Goal: Find specific page/section: Find specific page/section

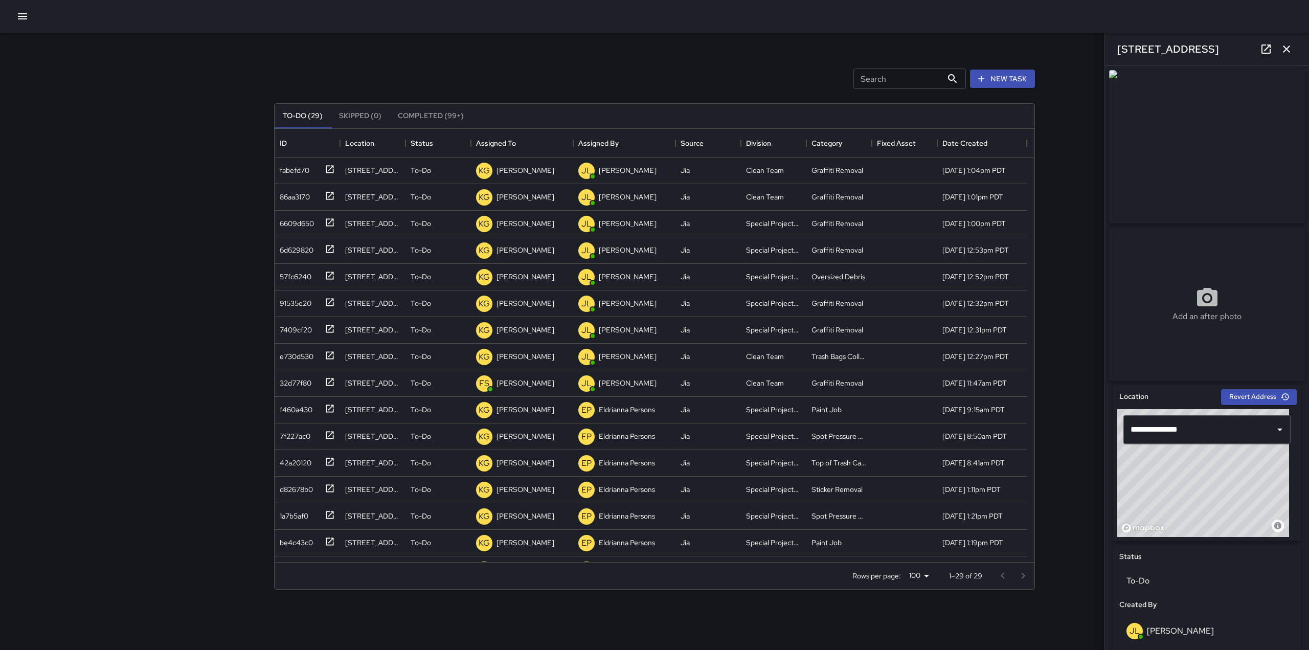
click at [592, 49] on div "Search Search New Task To-Do (29) Skipped (0) Completed (99+) ID Location Statu…" at bounding box center [655, 318] width 786 height 571
click at [362, 119] on button "Skipped (0)" at bounding box center [360, 116] width 59 height 25
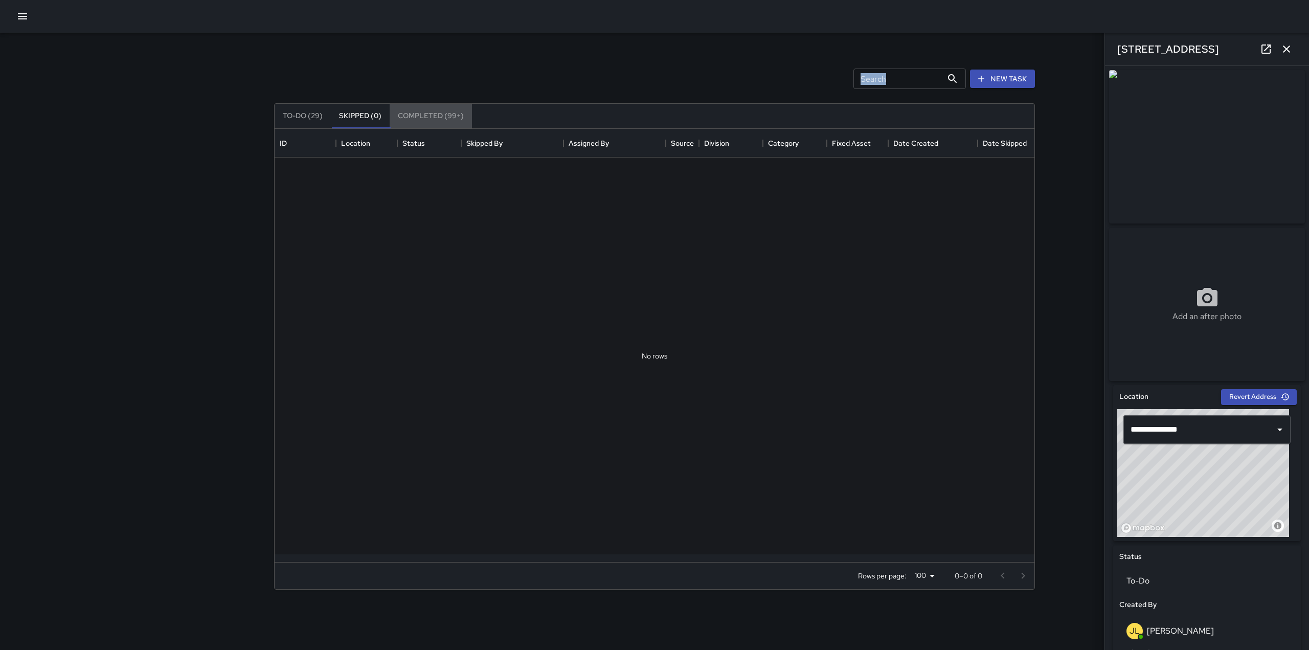
click at [427, 113] on button "Completed (99+)" at bounding box center [431, 116] width 82 height 25
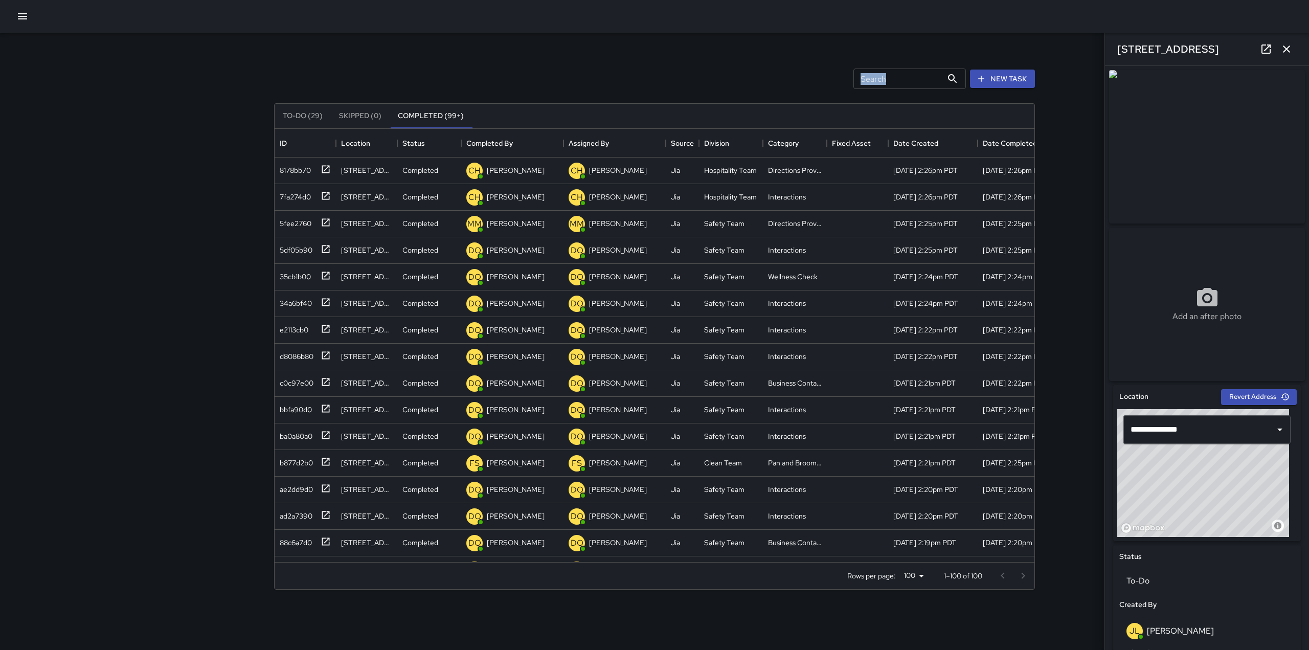
click at [298, 111] on button "To-Do (29)" at bounding box center [303, 116] width 56 height 25
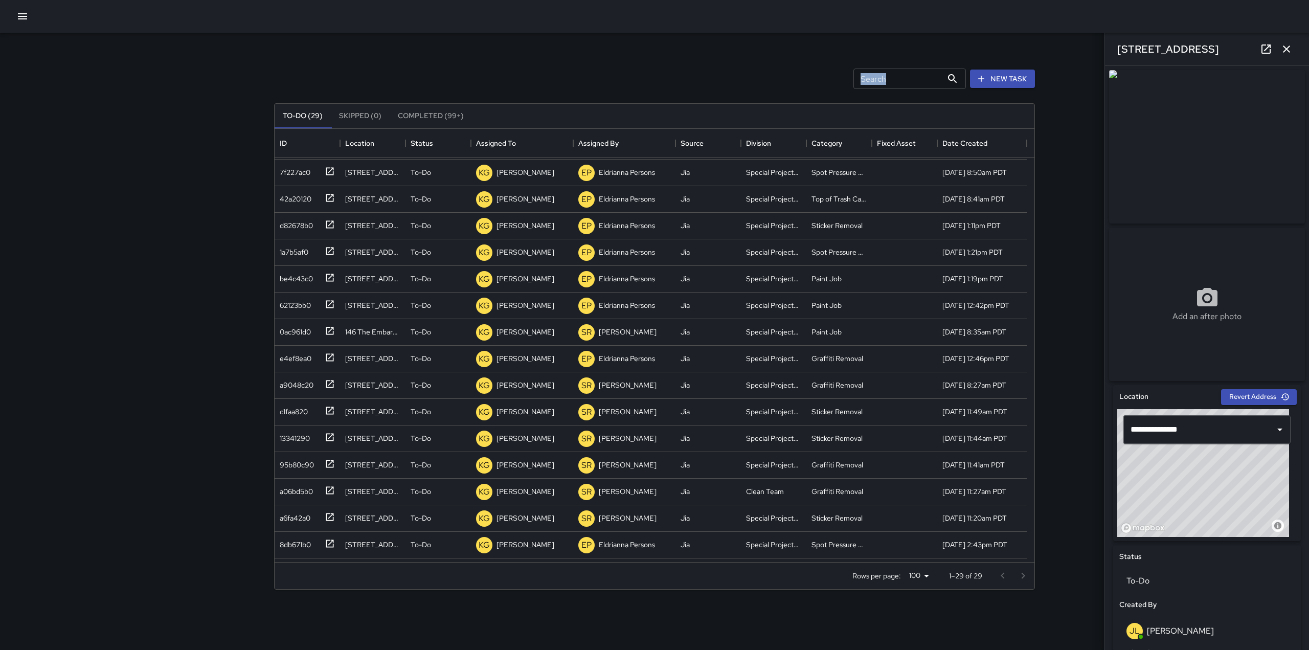
scroll to position [367, 0]
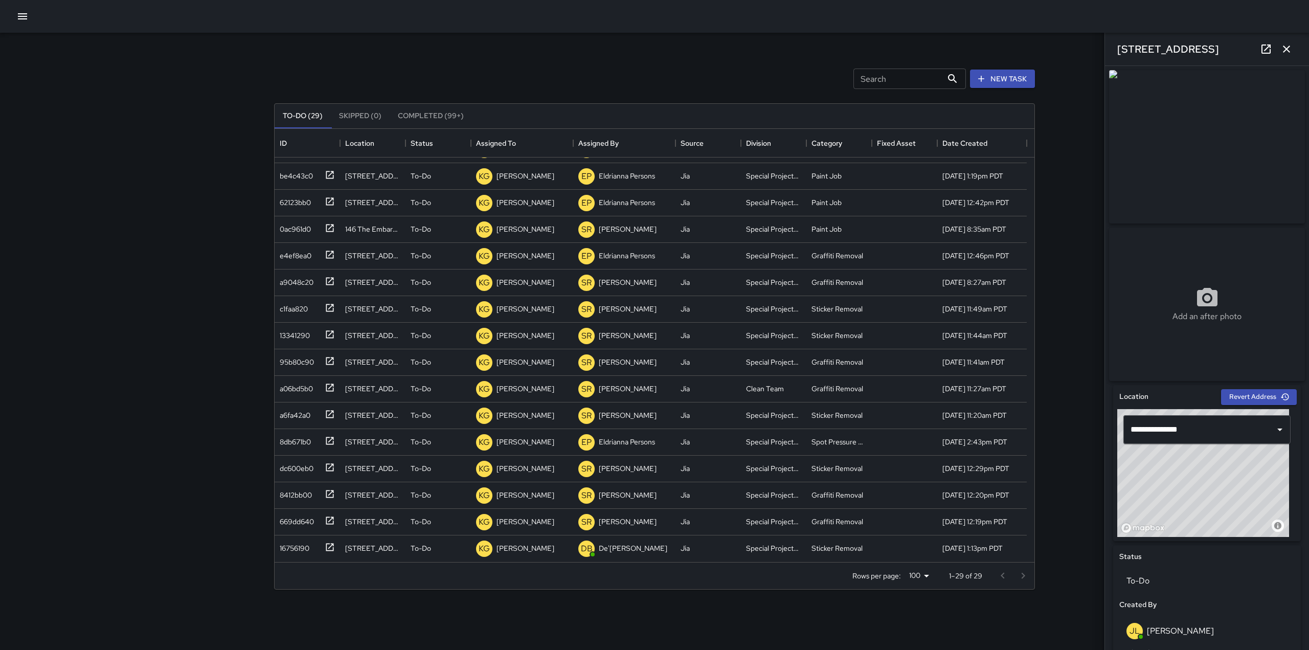
click at [206, 243] on div "Search Search New Task To-Do (29) Skipped (0) Completed (99+) ID Location Statu…" at bounding box center [654, 325] width 1309 height 650
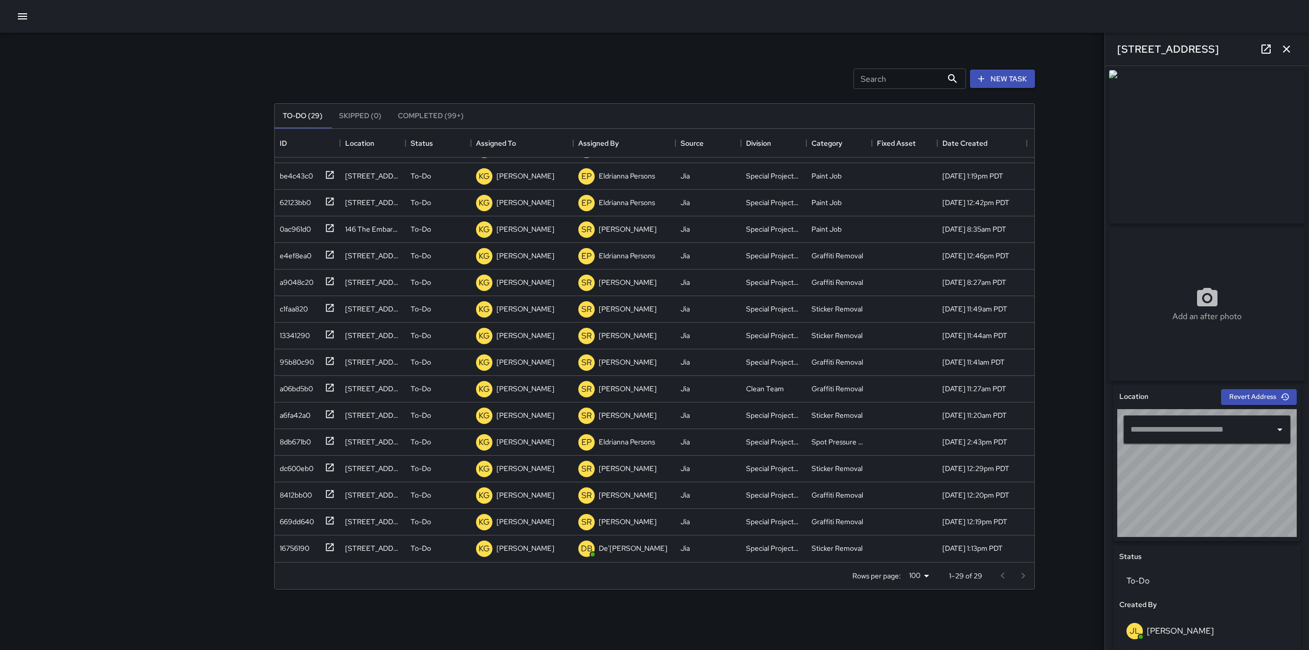
type input "**********"
